Goal: Task Accomplishment & Management: Use online tool/utility

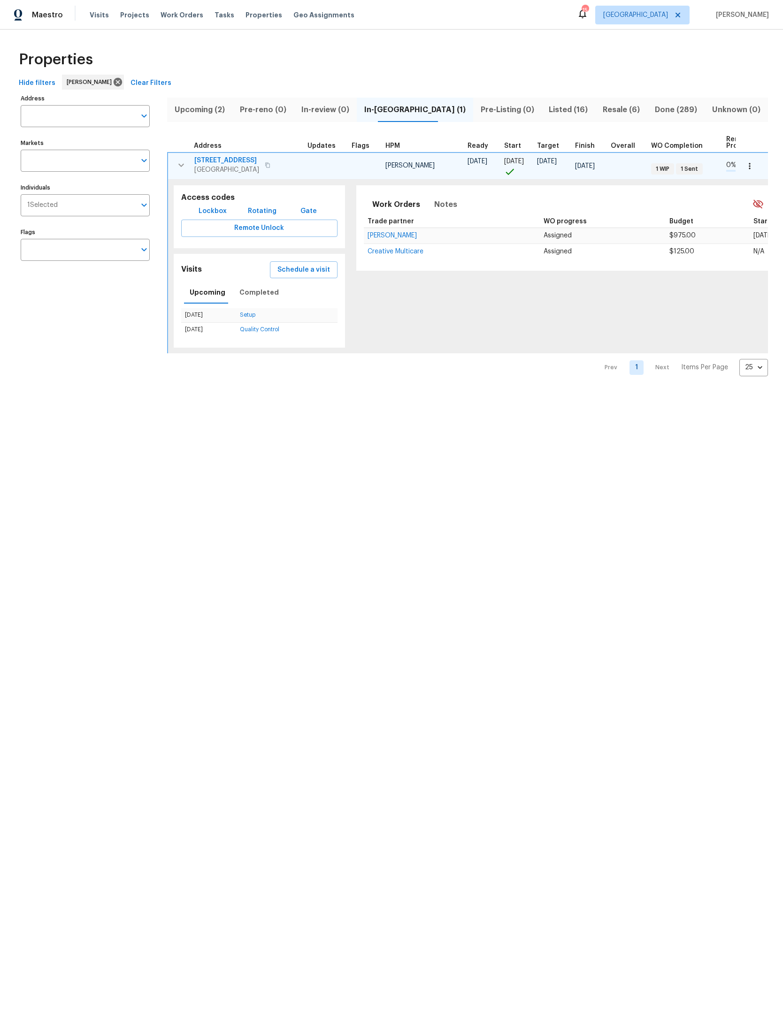
scroll to position [122, 117]
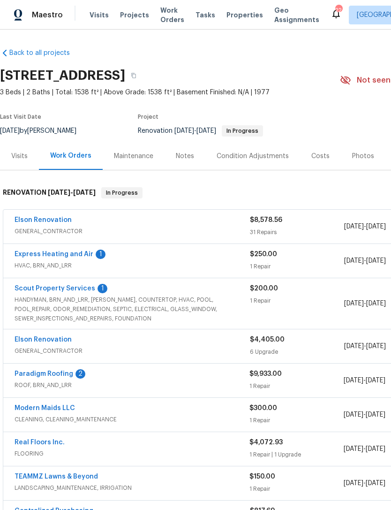
click at [180, 153] on div "Notes" at bounding box center [185, 156] width 18 height 9
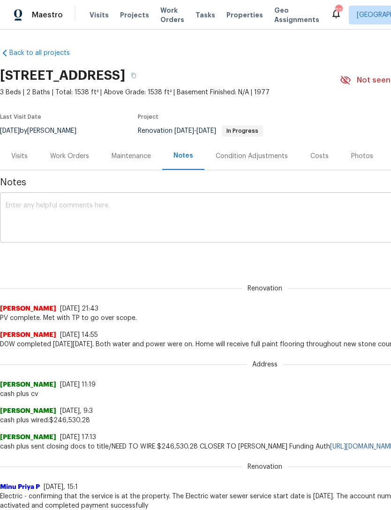
click at [185, 206] on textarea at bounding box center [265, 218] width 519 height 33
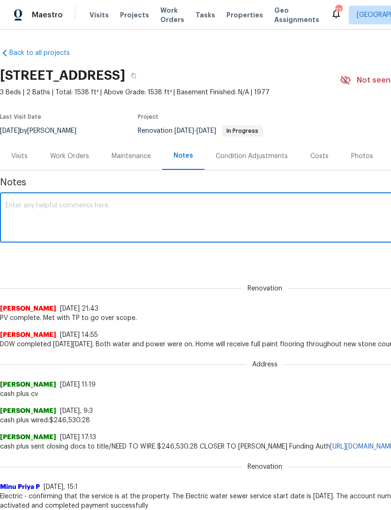
click at [40, 211] on textarea at bounding box center [265, 218] width 519 height 33
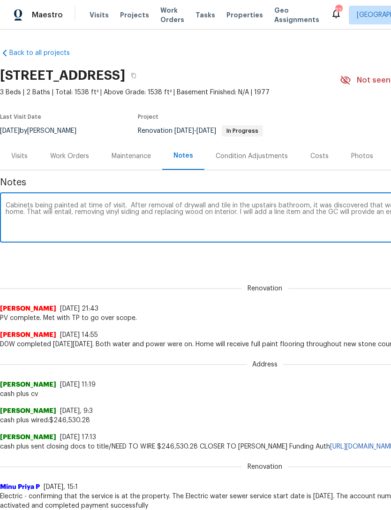
scroll to position [0, 139]
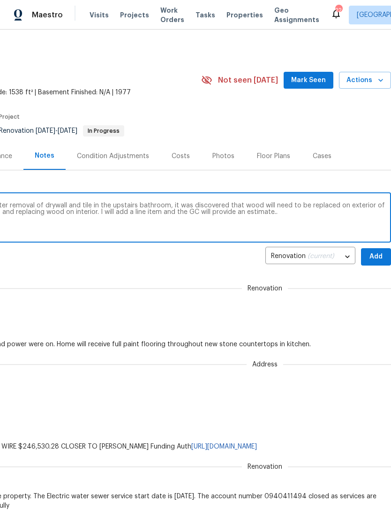
type textarea "Cabinets being painted at time of visit. After removal of drywall and tile in t…"
click at [374, 258] on span "Add" at bounding box center [376, 257] width 15 height 12
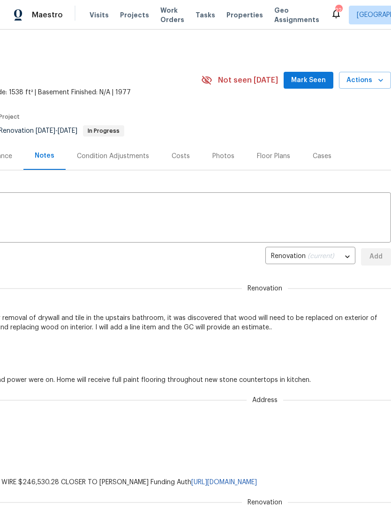
click at [313, 78] on span "Mark Seen" at bounding box center [308, 81] width 35 height 12
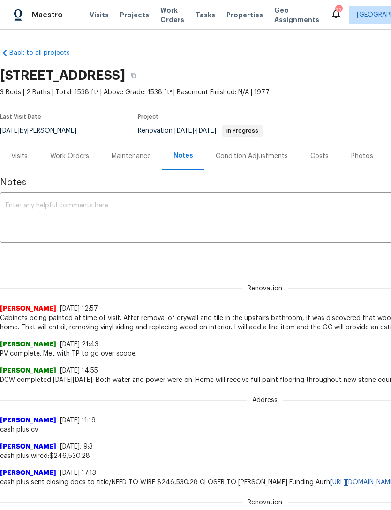
scroll to position [0, 0]
click at [70, 156] on div "Work Orders" at bounding box center [69, 156] width 39 height 9
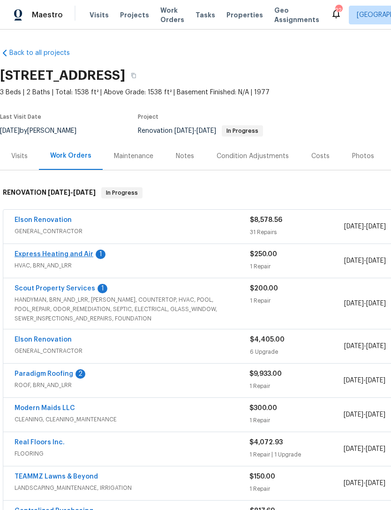
click at [81, 252] on link "Express Heating and Air" at bounding box center [54, 254] width 79 height 7
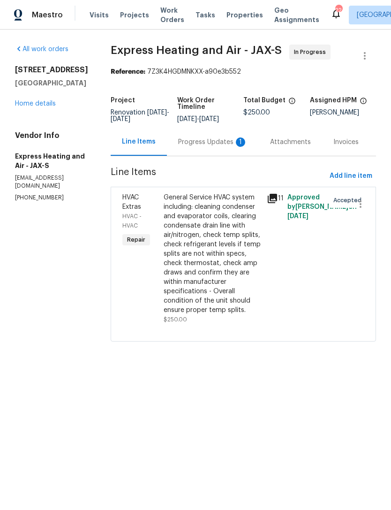
click at [229, 147] on div "Progress Updates 1" at bounding box center [212, 141] width 69 height 9
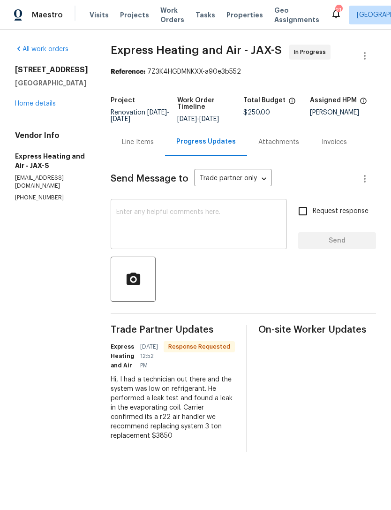
click at [227, 229] on textarea at bounding box center [198, 225] width 165 height 33
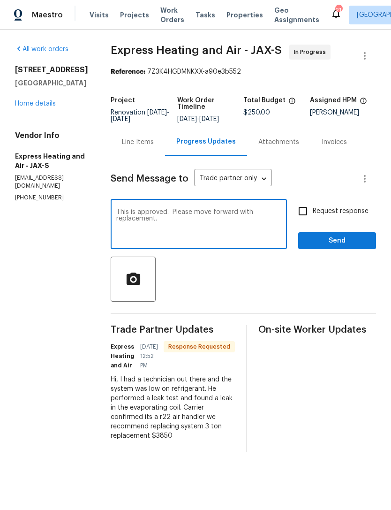
type textarea "This is approved. Please move forward with replacement."
click at [350, 245] on span "Send" at bounding box center [337, 241] width 63 height 12
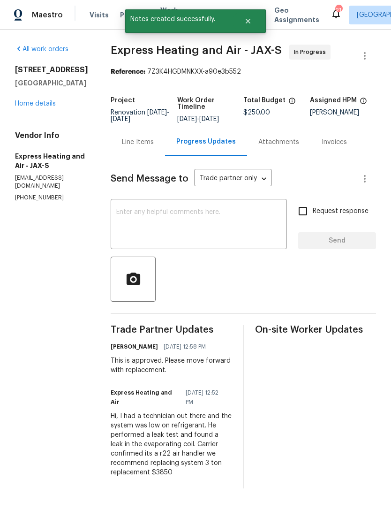
click at [150, 147] on div "Line Items" at bounding box center [138, 141] width 32 height 9
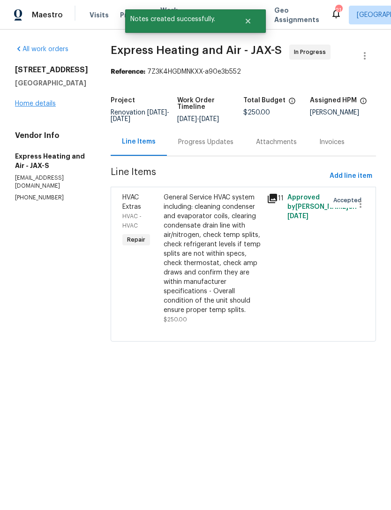
click at [42, 105] on link "Home details" at bounding box center [35, 103] width 41 height 7
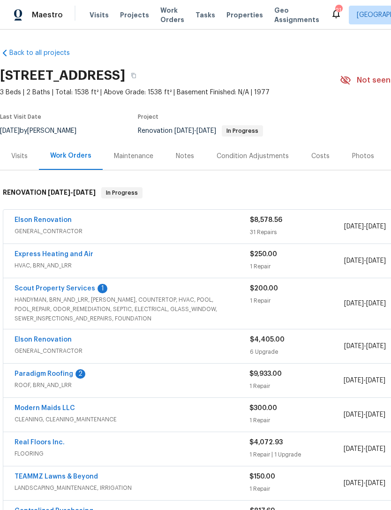
click at [98, 288] on div "1" at bounding box center [103, 288] width 10 height 9
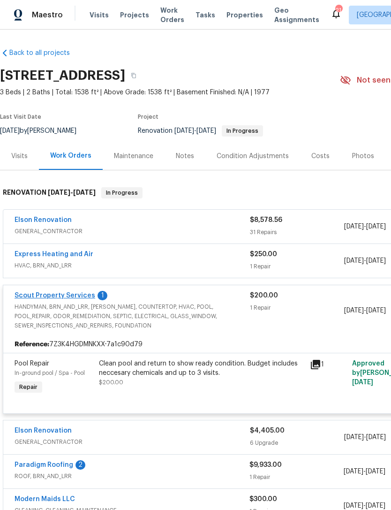
click at [51, 293] on link "Scout Property Services" at bounding box center [55, 295] width 81 height 7
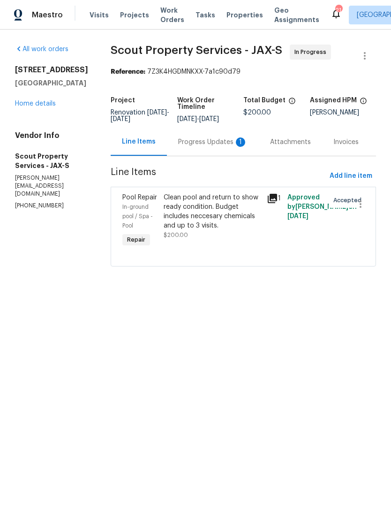
click at [207, 143] on div "Progress Updates 1" at bounding box center [212, 141] width 69 height 9
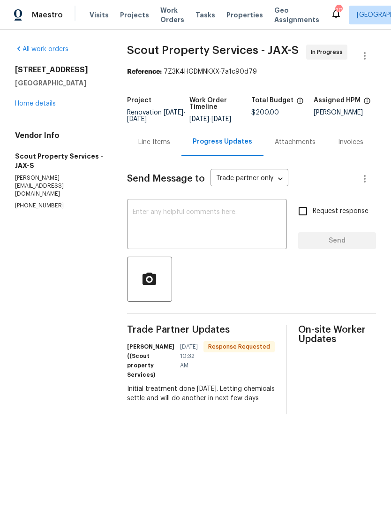
click at [267, 347] on div "Trade Partner Updates Trevor Lucas ((Scout property Services) 10/04/2025 10:32 …" at bounding box center [251, 369] width 249 height 89
click at [219, 228] on textarea at bounding box center [207, 225] width 149 height 33
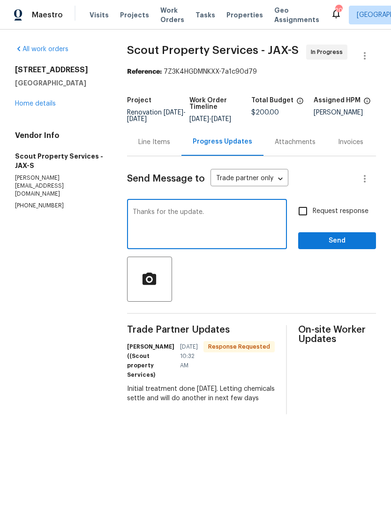
type textarea "Thanks for the update."
click at [358, 247] on span "Send" at bounding box center [337, 241] width 63 height 12
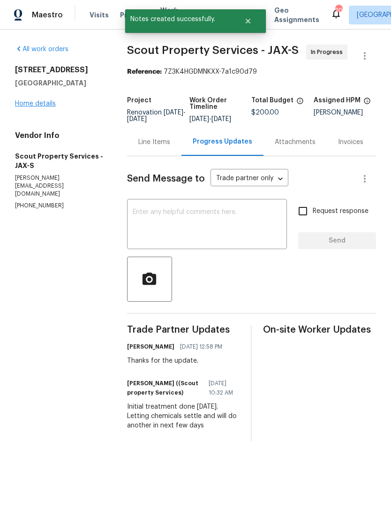
click at [40, 104] on link "Home details" at bounding box center [35, 103] width 41 height 7
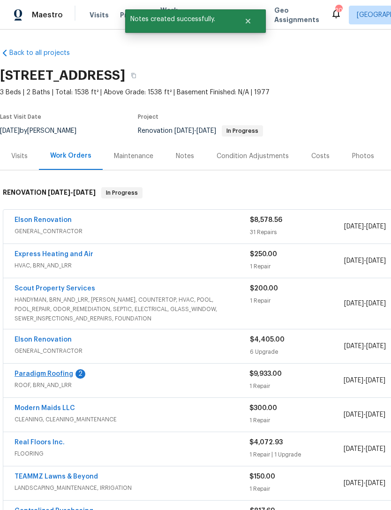
click at [70, 375] on link "Paradigm Roofing" at bounding box center [44, 374] width 59 height 7
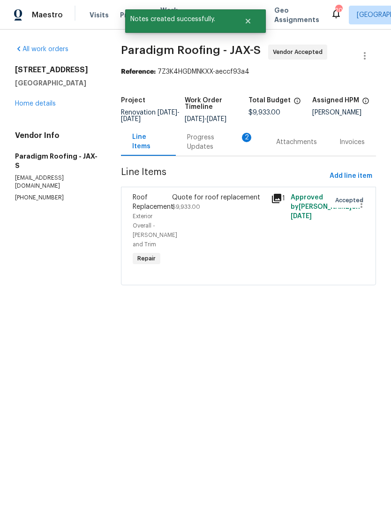
click at [225, 143] on div "Progress Updates 2" at bounding box center [220, 142] width 67 height 19
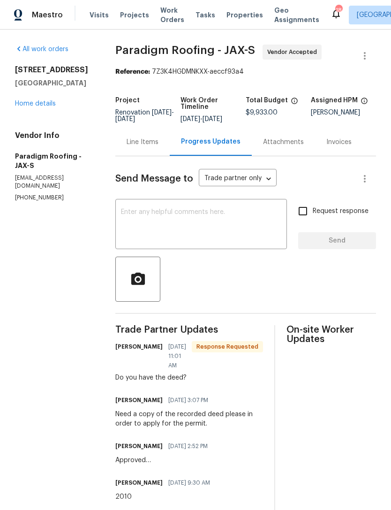
click at [28, 174] on p "service@paradigmroofs.com" at bounding box center [54, 182] width 78 height 16
copy p "service@paradigmroofs.com"
click at [244, 285] on div at bounding box center [245, 279] width 261 height 45
click at [210, 225] on textarea at bounding box center [201, 225] width 160 height 33
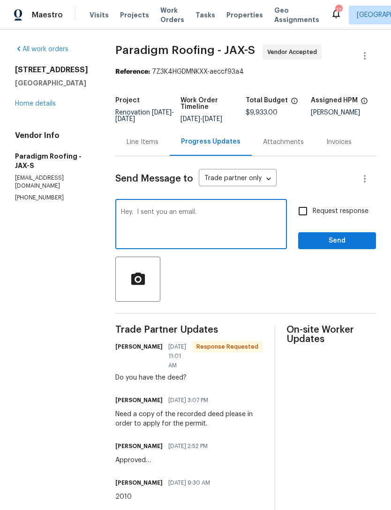
type textarea "Hey. I sent you an email."
click at [351, 244] on span "Send" at bounding box center [337, 241] width 63 height 12
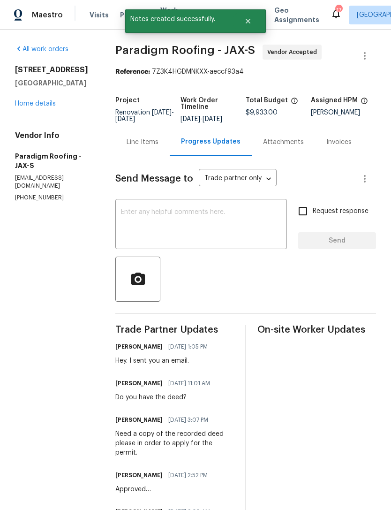
click at [29, 104] on link "Home details" at bounding box center [35, 103] width 41 height 7
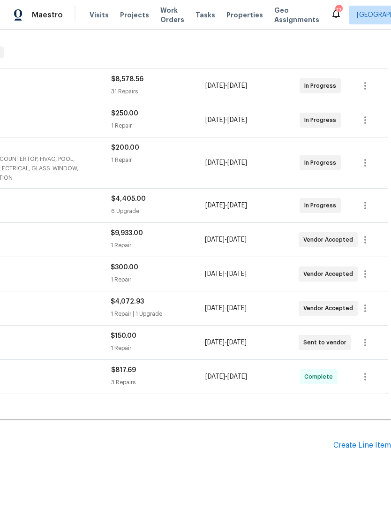
scroll to position [141, 139]
click at [366, 444] on div "Create Line Item" at bounding box center [363, 445] width 58 height 9
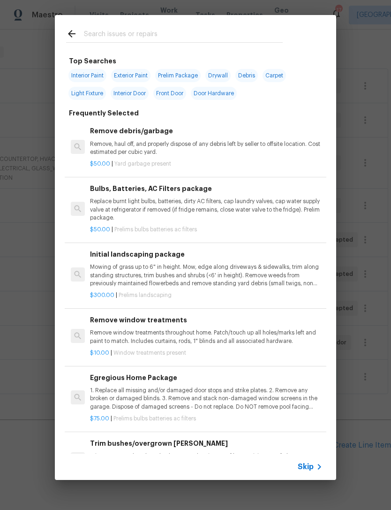
click at [367, 44] on div "Top Searches Interior Paint Exterior Paint Prelim Package Drywall Debris Carpet…" at bounding box center [195, 247] width 391 height 495
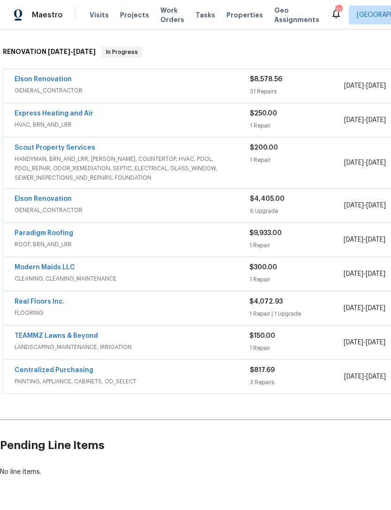
scroll to position [141, 0]
click at [49, 80] on link "Elson Renovation" at bounding box center [43, 79] width 57 height 7
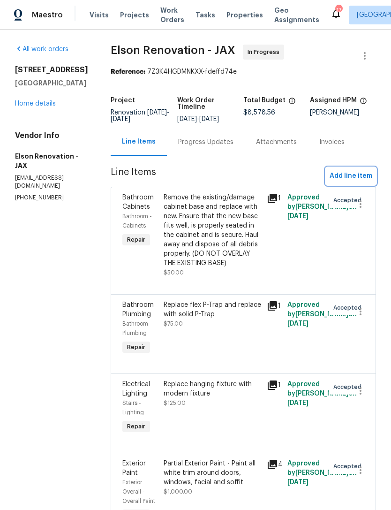
click at [362, 175] on span "Add line item" at bounding box center [351, 176] width 43 height 12
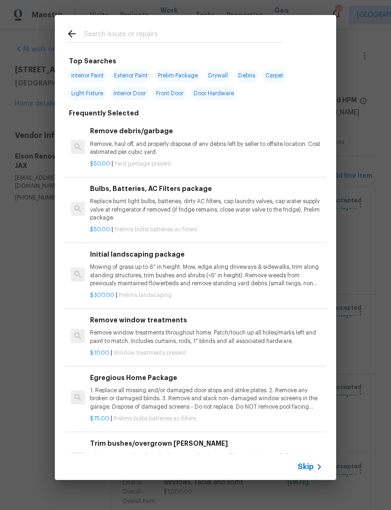
click at [172, 35] on input "text" at bounding box center [183, 35] width 199 height 14
type input "Siding"
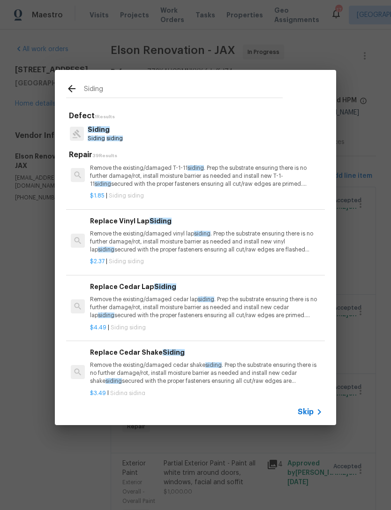
scroll to position [19, 0]
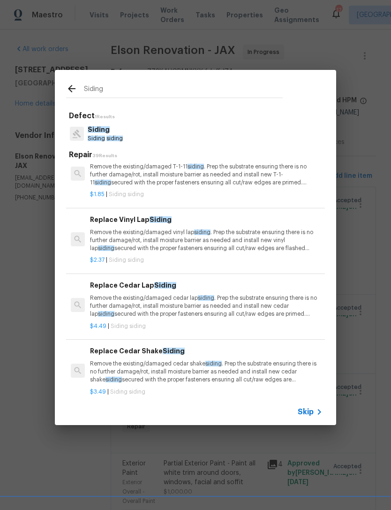
click at [217, 241] on p "Remove the existing/damaged vinyl lap siding . Prep the substrate ensuring ther…" at bounding box center [206, 241] width 233 height 24
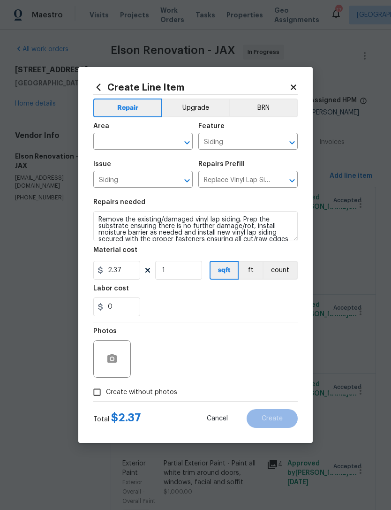
click at [149, 139] on input "text" at bounding box center [129, 142] width 73 height 15
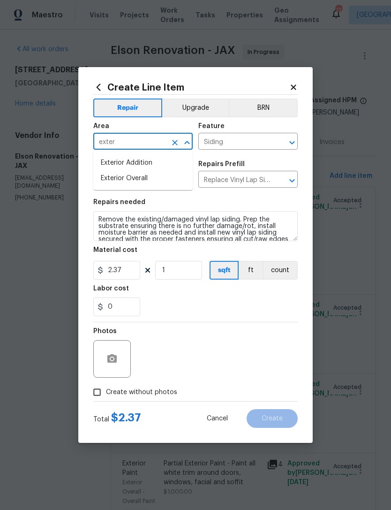
click at [141, 180] on li "Exterior Overall" at bounding box center [142, 178] width 99 height 15
type input "Exterior Overall"
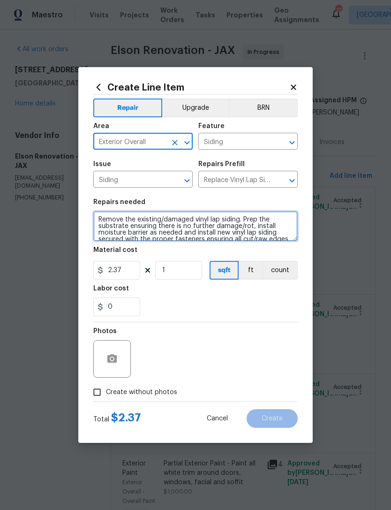
click at [104, 217] on textarea "Remove the existing/damaged vinyl lap siding. Prep the substrate ensuring there…" at bounding box center [195, 226] width 205 height 30
click at [103, 222] on textarea "Remove the existing/damaged vinyl lap siding. Prep the substrate ensuring there…" at bounding box center [195, 226] width 205 height 30
click at [102, 222] on textarea "Remove the existing/damaged vinyl lap siding. Prep the substrate ensuring there…" at bounding box center [195, 226] width 205 height 30
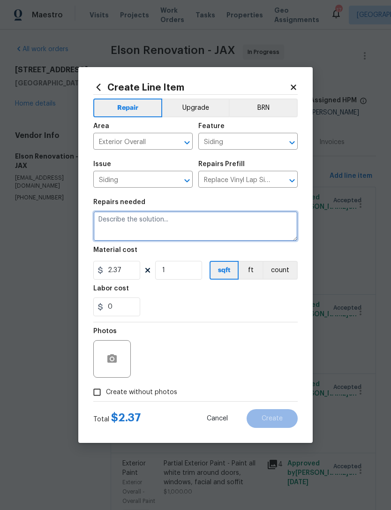
scroll to position [0, 0]
click at [161, 219] on textarea "Remove vinyl siding and replace the wood siding and any framing that needs to" at bounding box center [195, 226] width 205 height 30
click at [276, 227] on textarea "Remove vinyl siding on outside of upstairs bathroom and replace the wood siding…" at bounding box center [195, 226] width 205 height 30
click at [254, 237] on textarea "Remove vinyl siding on outside of upstairs bathroom and replace the wood siding…" at bounding box center [195, 226] width 205 height 30
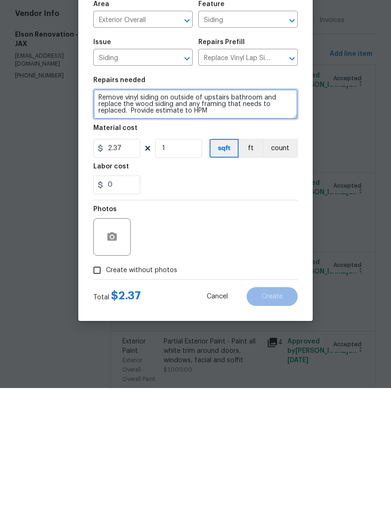
type textarea "Remove vinyl siding on outside of upstairs bathroom and replace the wood siding…"
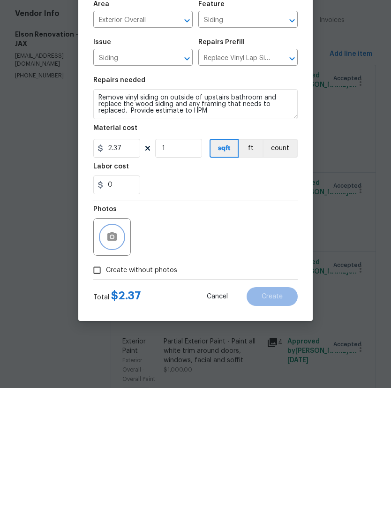
click at [117, 353] on icon "button" at bounding box center [112, 358] width 11 height 11
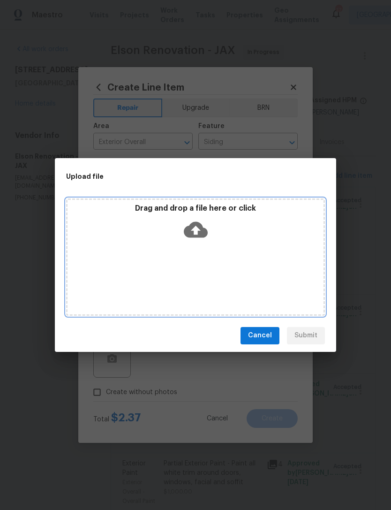
click at [210, 228] on div "Drag and drop a file here or click" at bounding box center [196, 224] width 256 height 40
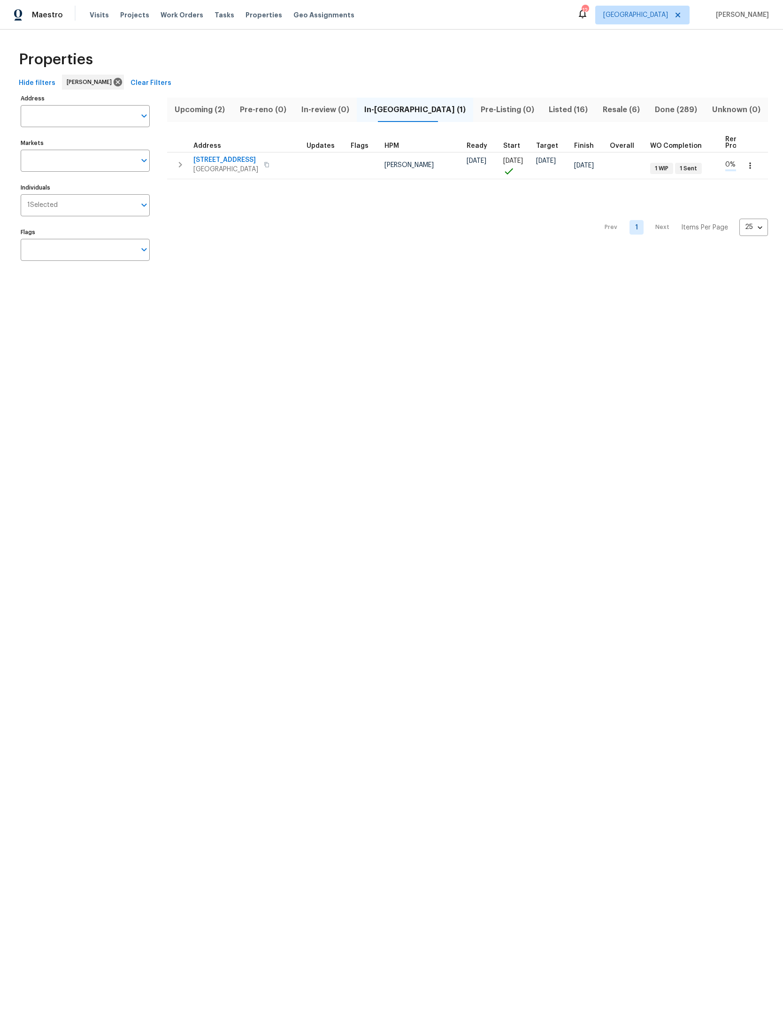
scroll to position [-8, 32]
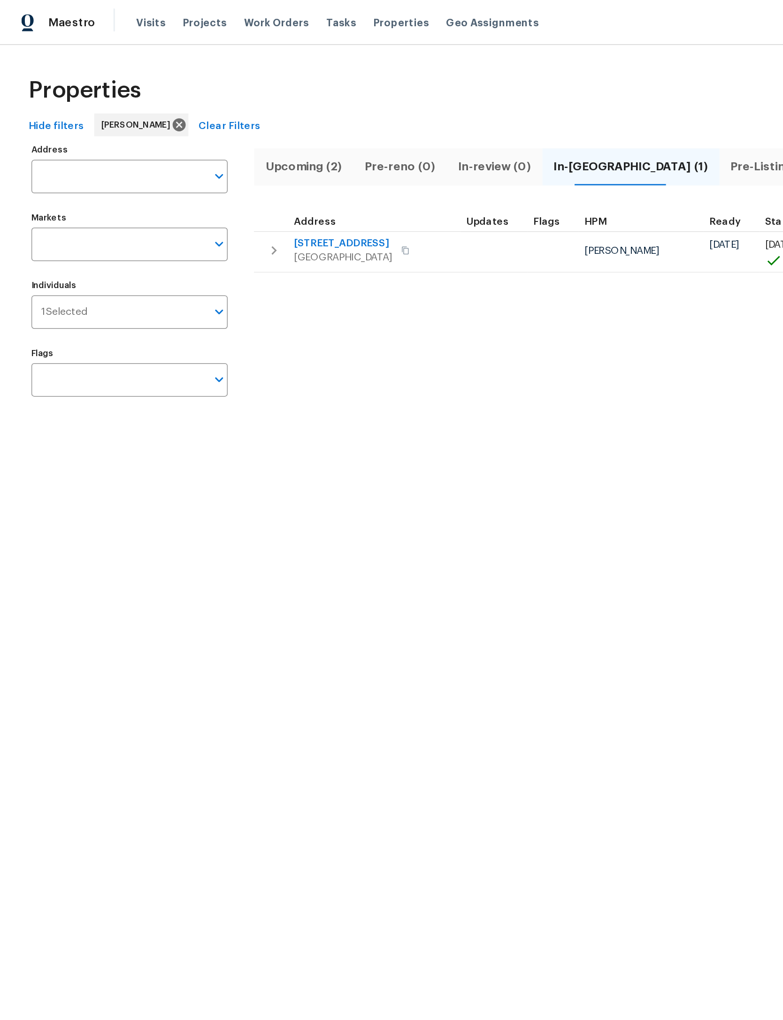
click at [206, 103] on span "Upcoming (2)" at bounding box center [200, 109] width 54 height 13
